Goal: Navigation & Orientation: Find specific page/section

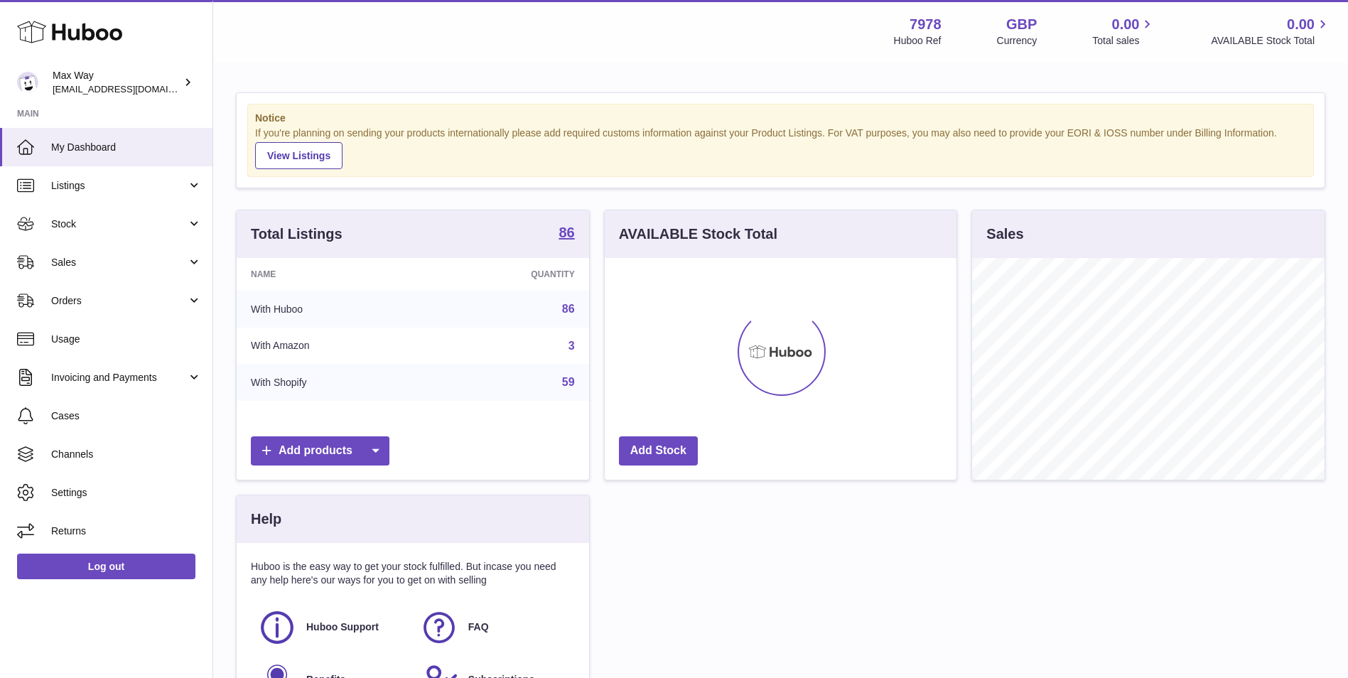
scroll to position [222, 352]
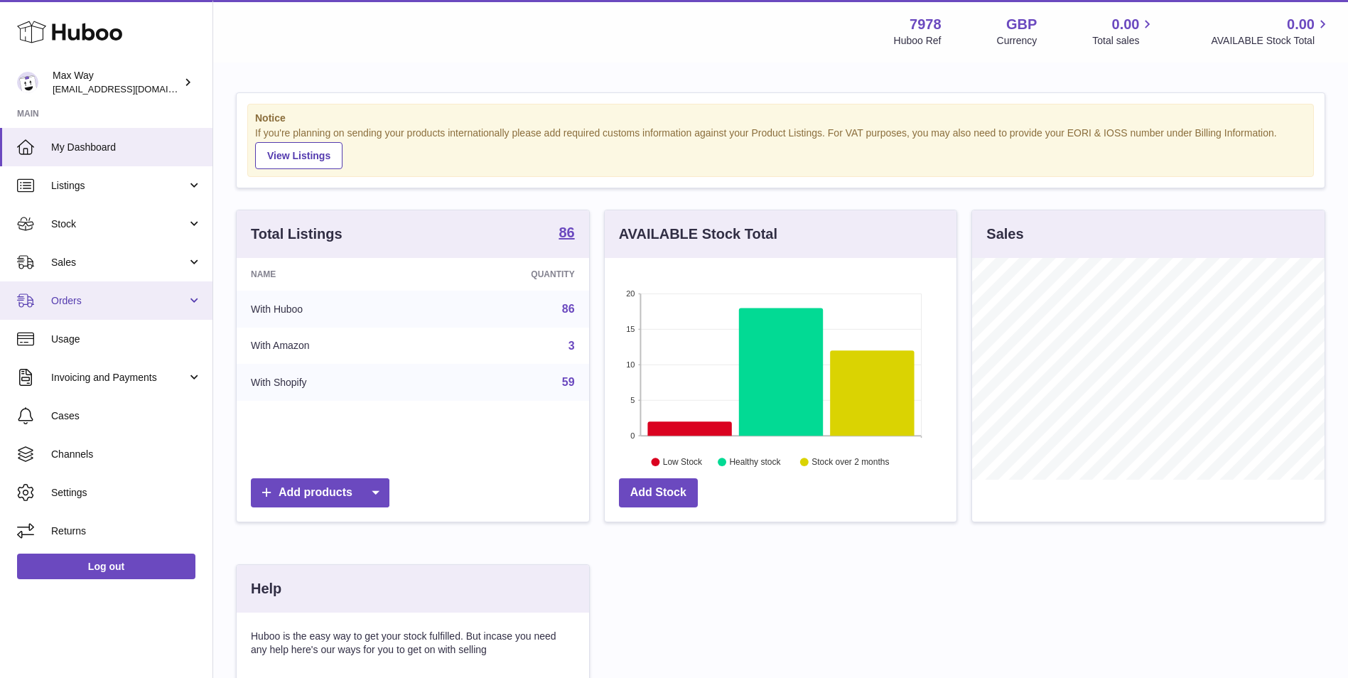
click at [125, 301] on span "Orders" at bounding box center [119, 301] width 136 height 14
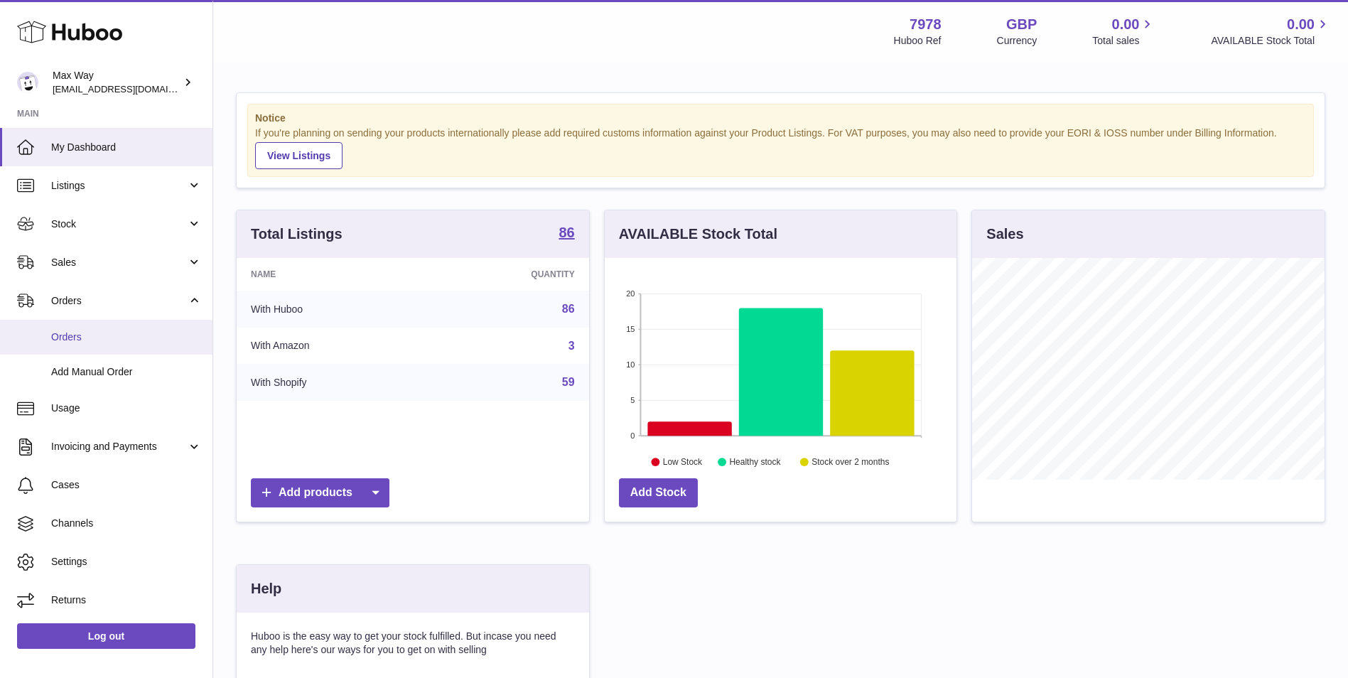
click at [112, 341] on span "Orders" at bounding box center [126, 337] width 151 height 14
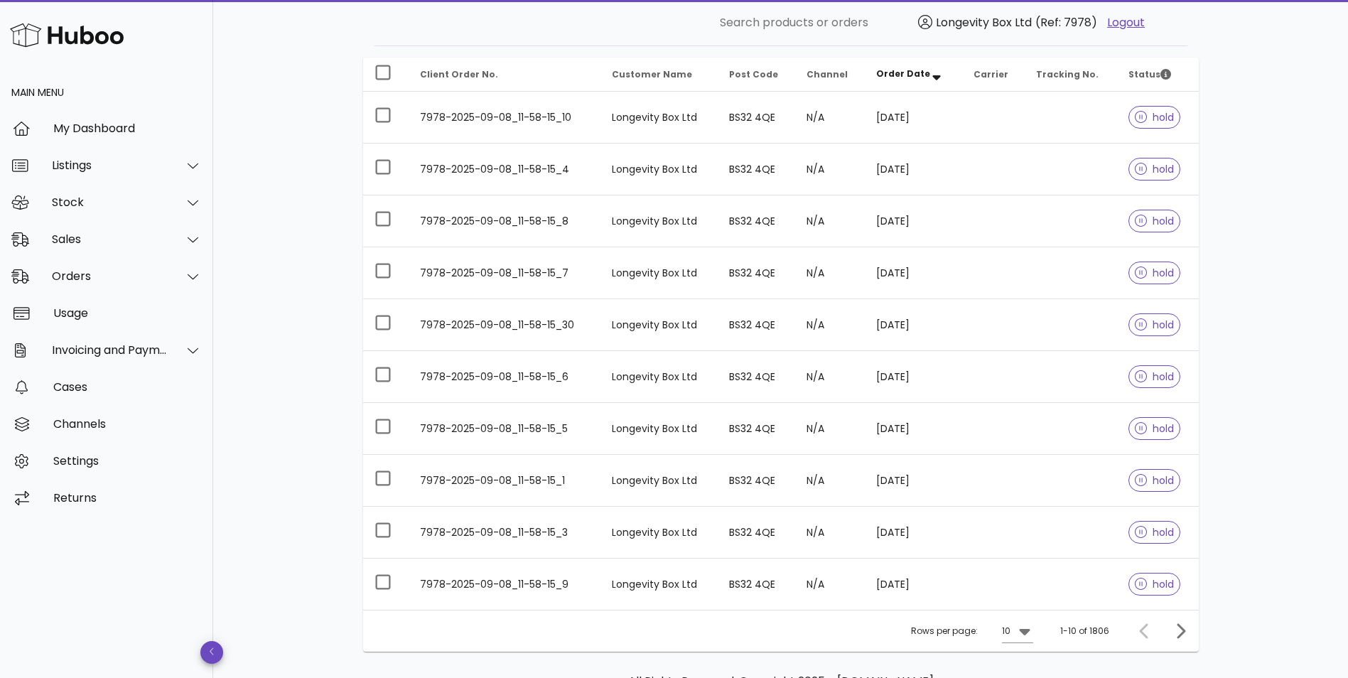
scroll to position [257, 0]
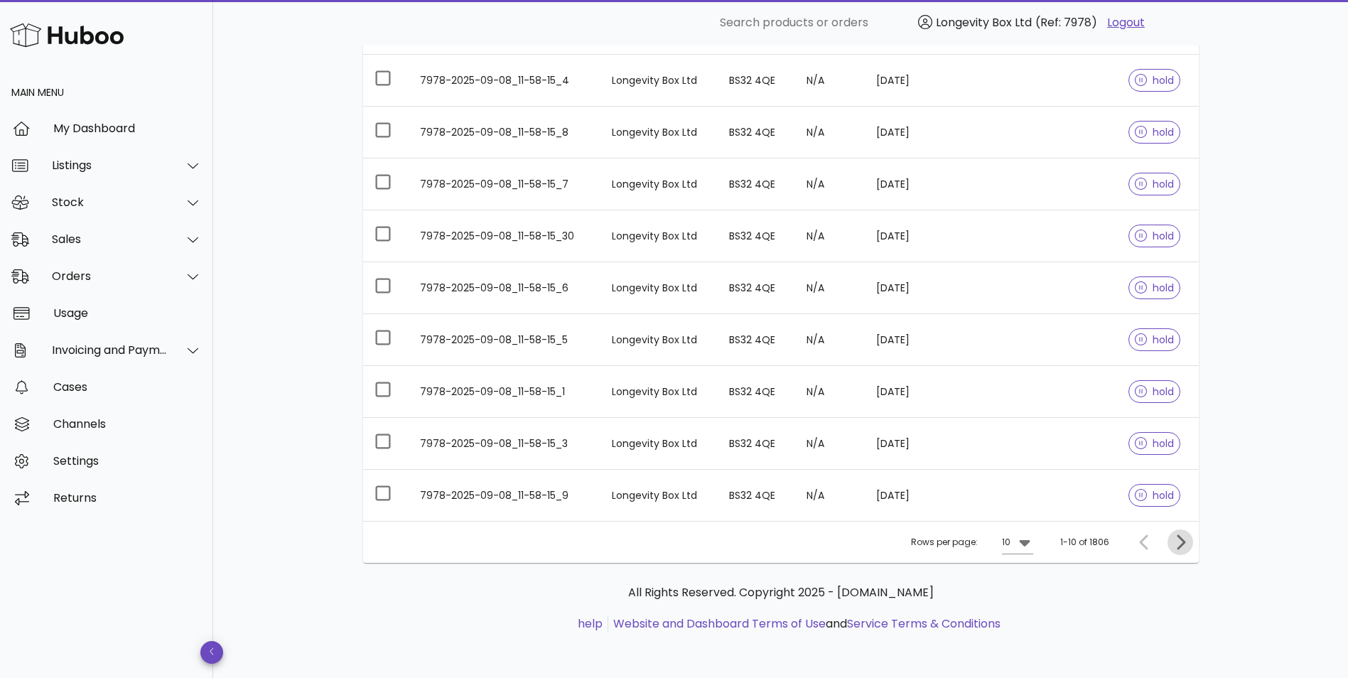
click at [1185, 537] on icon "Next page" at bounding box center [1180, 542] width 17 height 17
click at [1184, 537] on icon "Next page" at bounding box center [1180, 542] width 17 height 17
click at [1183, 537] on icon "Next page" at bounding box center [1180, 542] width 17 height 17
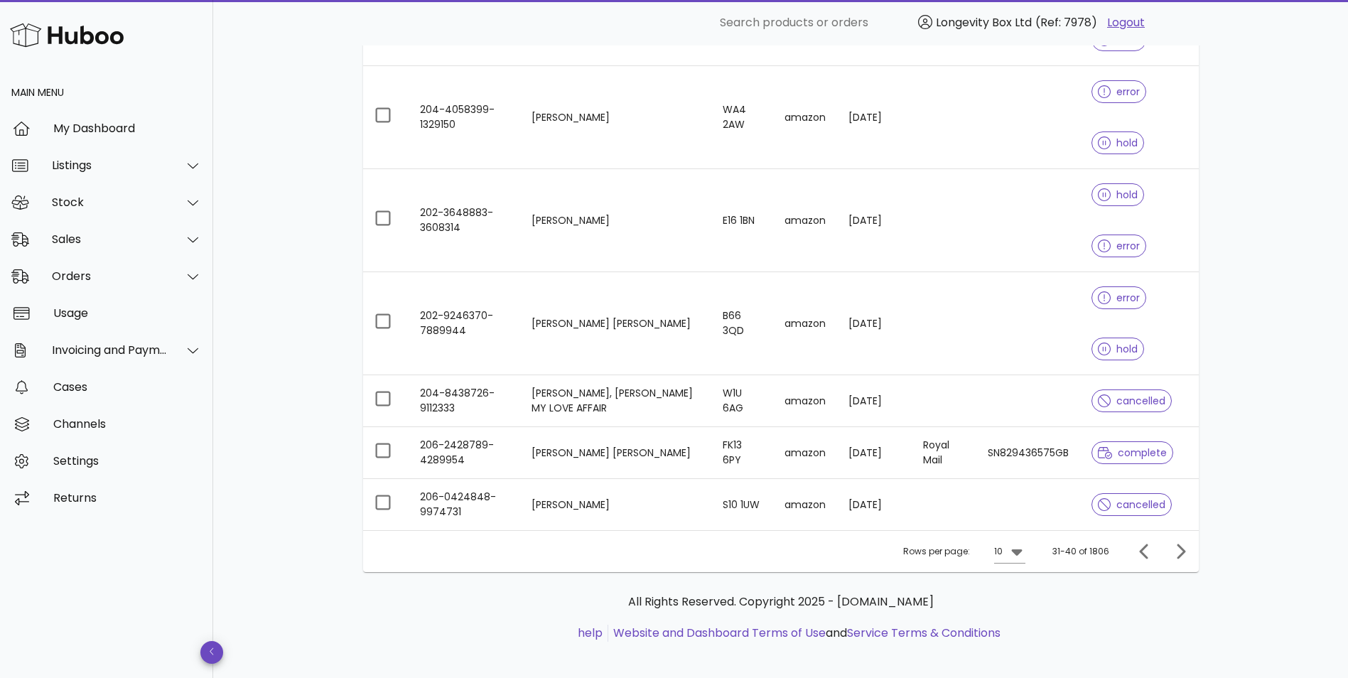
scroll to position [615, 0]
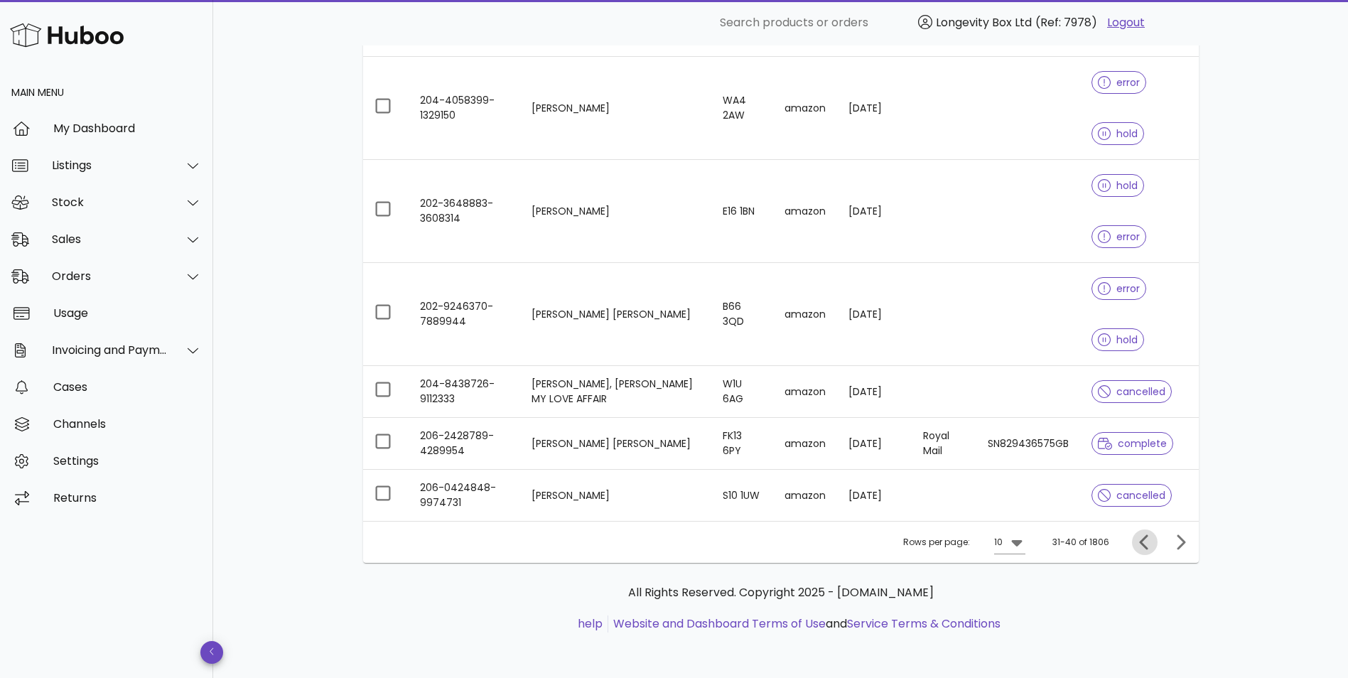
click at [1141, 552] on button "Previous page" at bounding box center [1145, 542] width 26 height 26
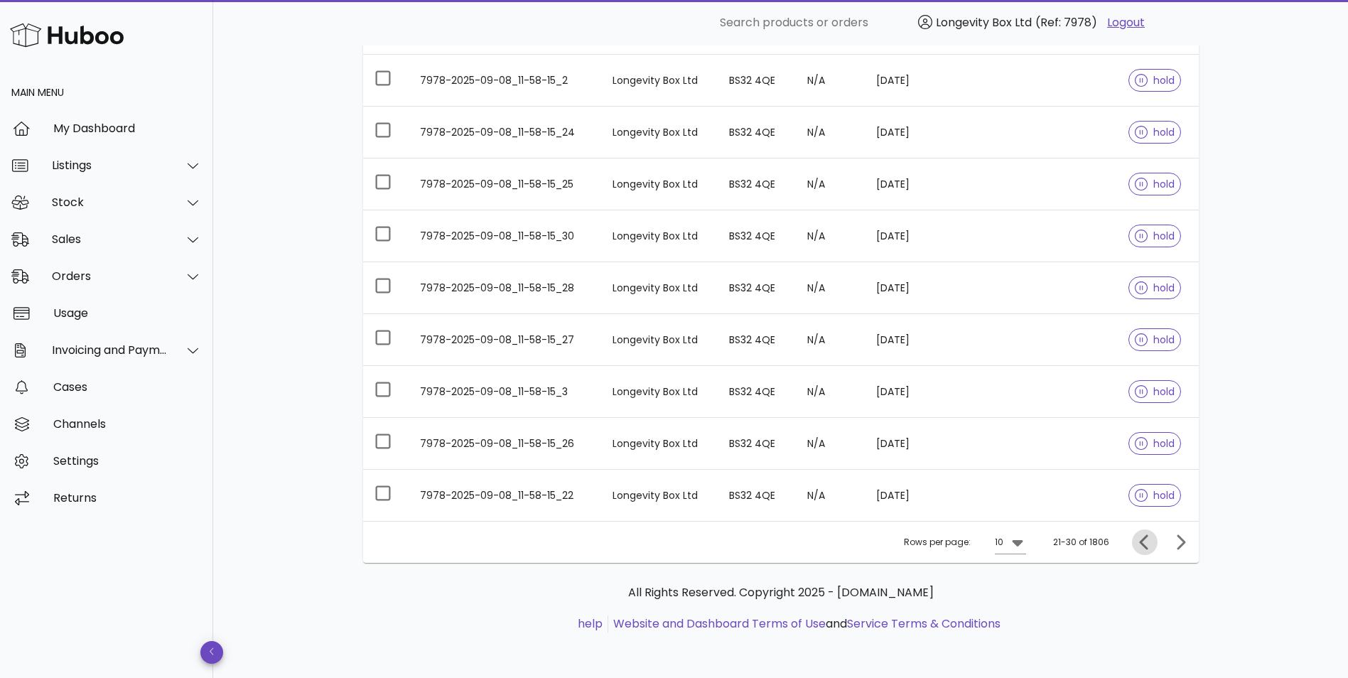
click at [1142, 547] on icon "Previous page" at bounding box center [1144, 542] width 17 height 17
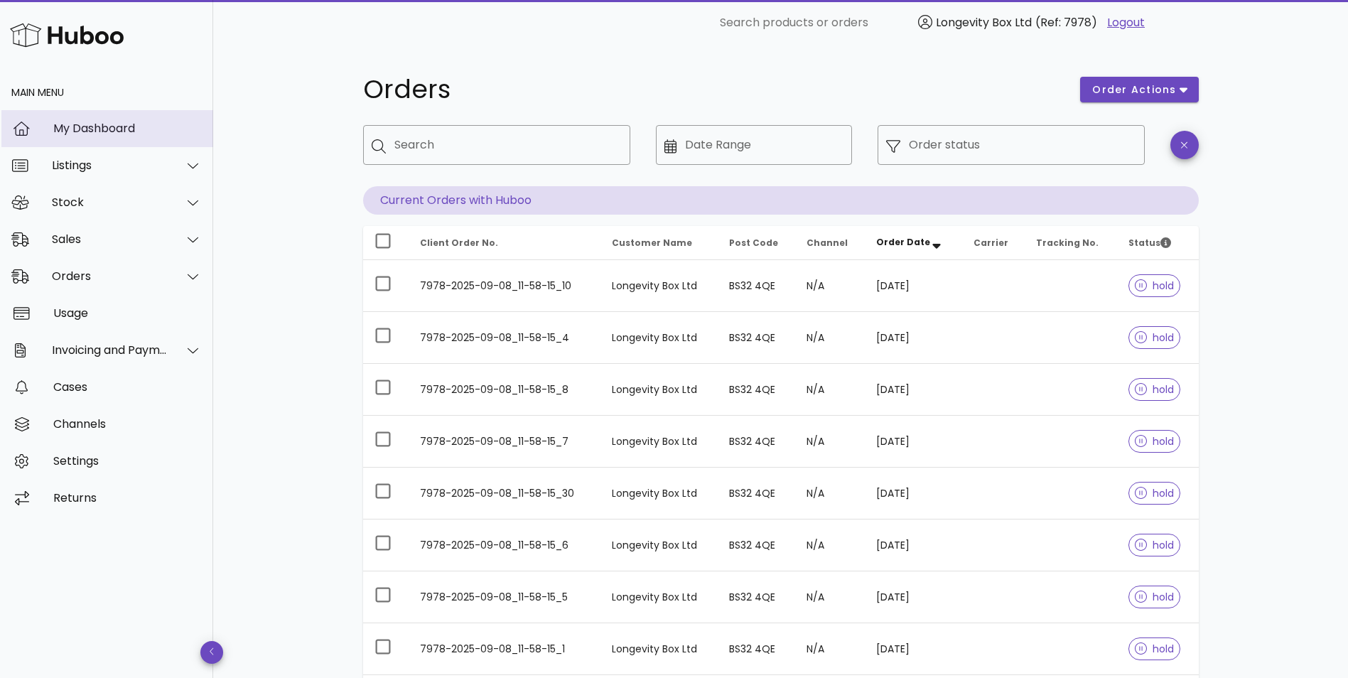
click at [108, 129] on div "My Dashboard" at bounding box center [127, 129] width 149 height 14
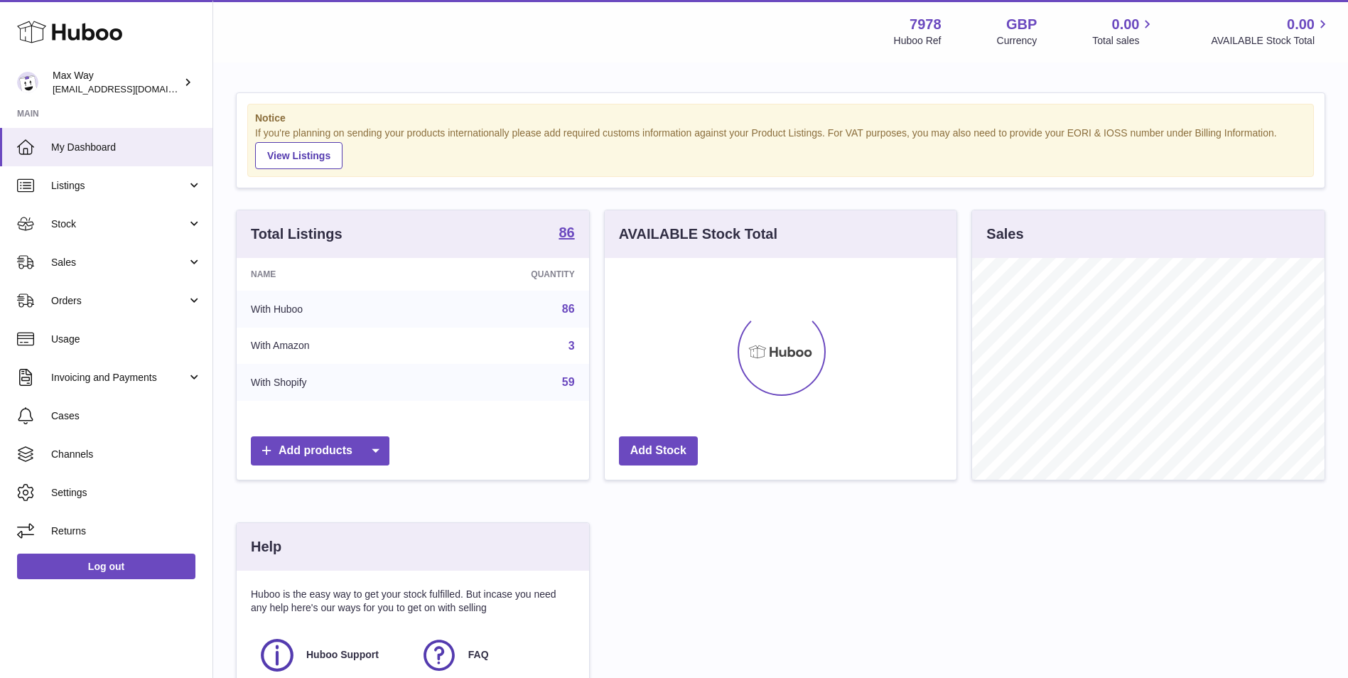
scroll to position [222, 352]
